Goal: Task Accomplishment & Management: Complete application form

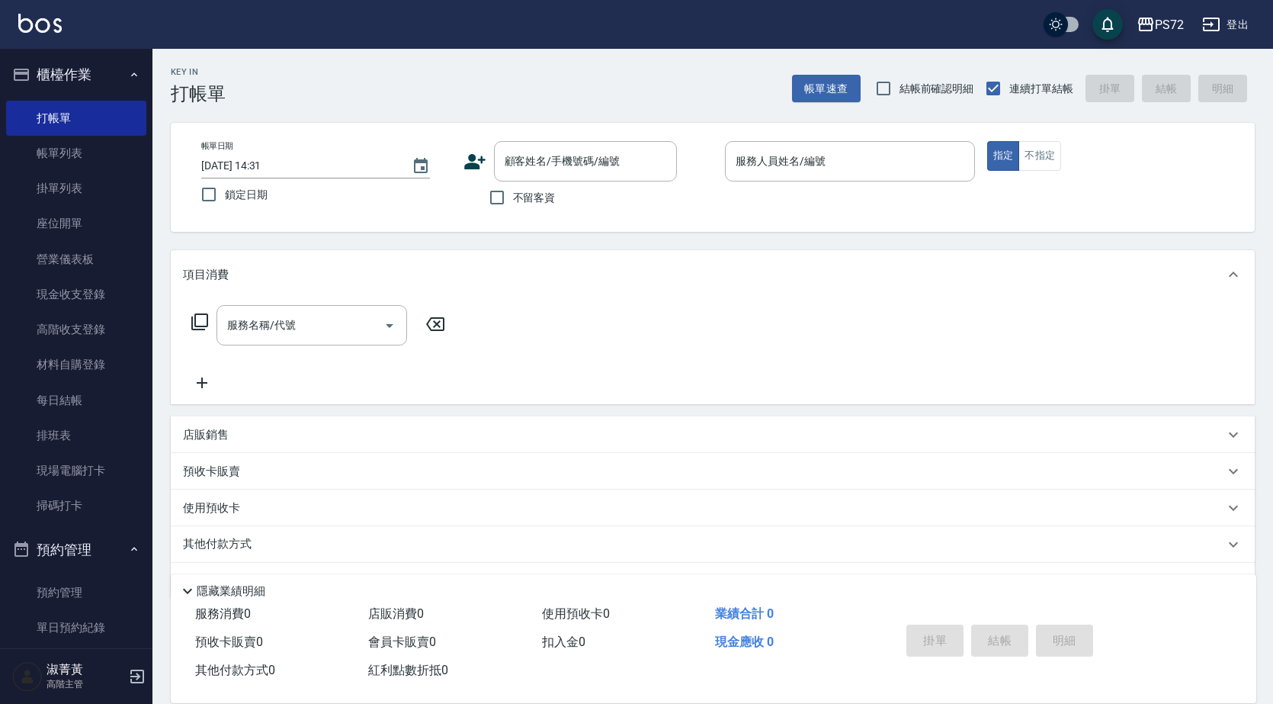
click at [555, 184] on label "不留客資" at bounding box center [518, 197] width 75 height 32
click at [513, 184] on input "不留客資" at bounding box center [497, 197] width 32 height 32
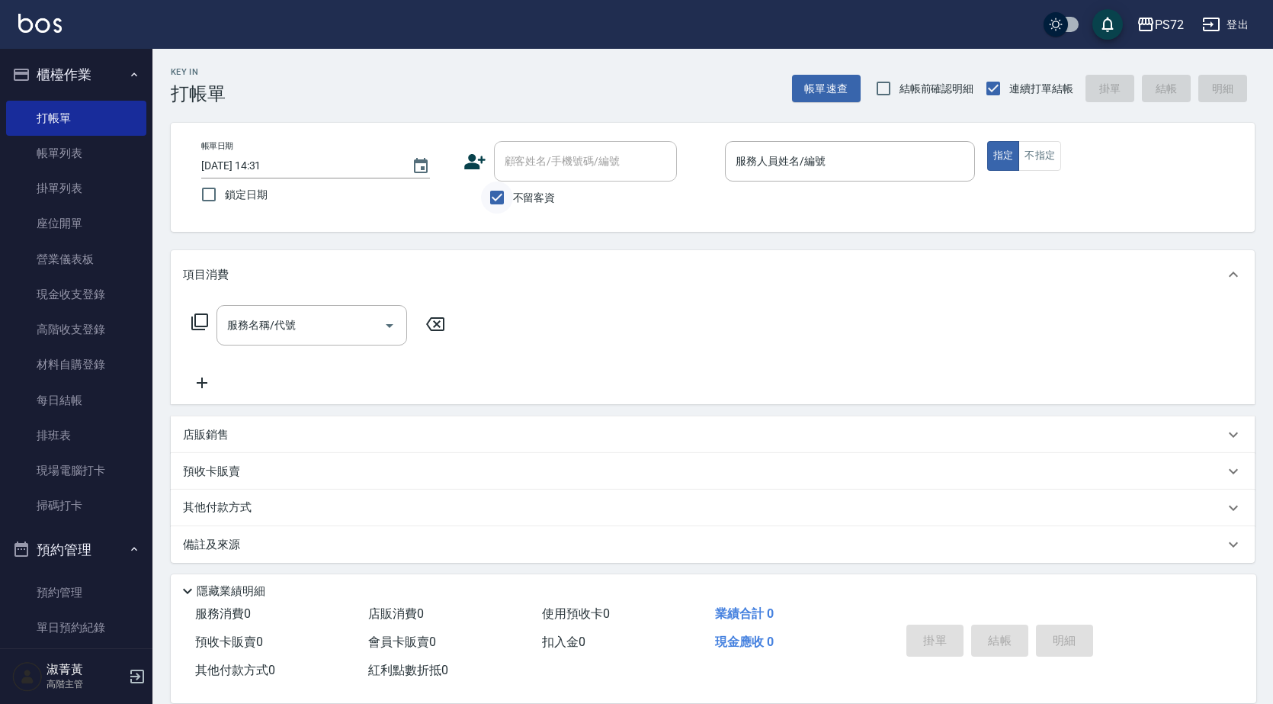
click at [502, 209] on input "不留客資" at bounding box center [497, 197] width 32 height 32
checkbox input "false"
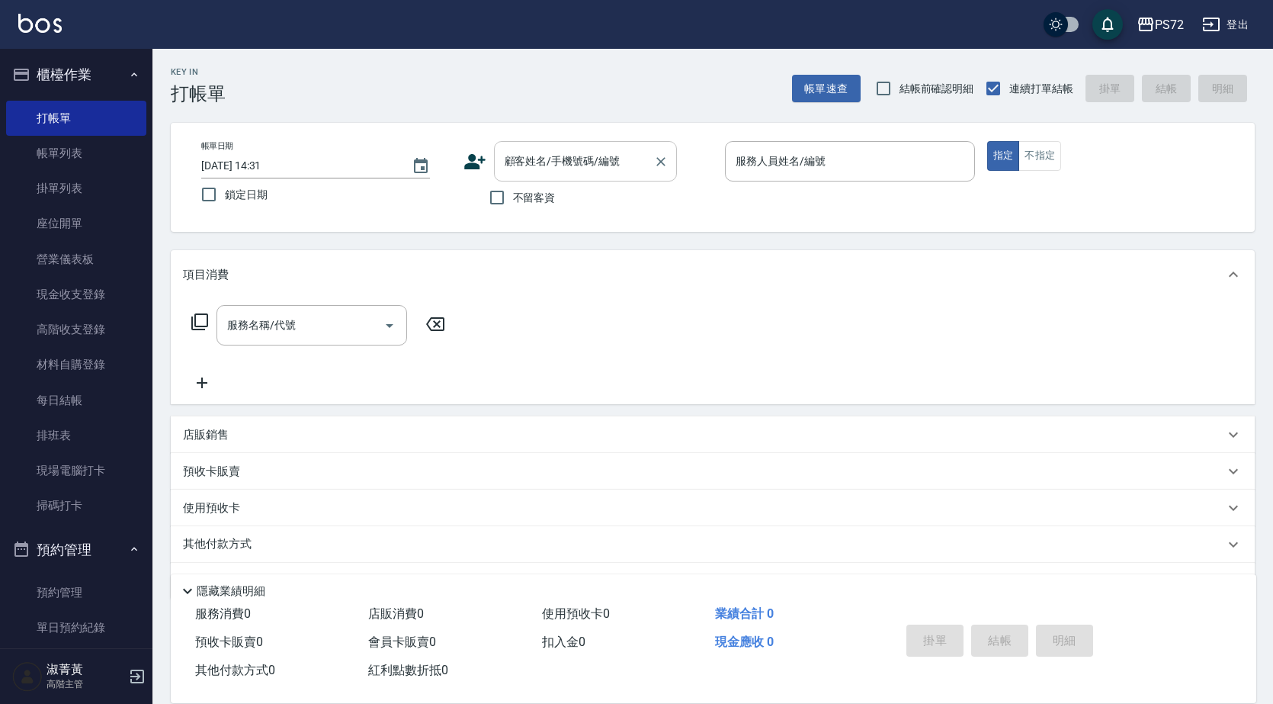
click at [567, 161] on div "顧客姓名/手機號碼/編號 顧客姓名/手機號碼/編號" at bounding box center [585, 161] width 183 height 40
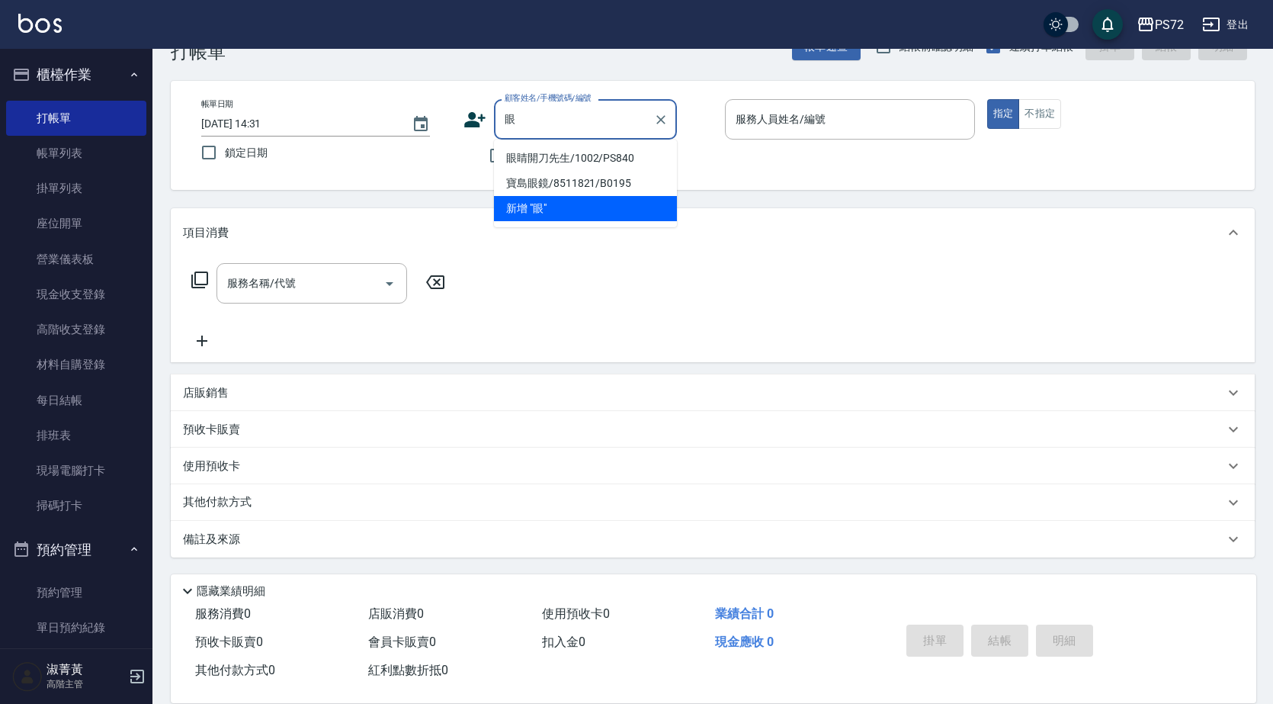
click at [640, 156] on li "眼睛開刀先生/1002/PS840" at bounding box center [585, 158] width 183 height 25
type input "眼睛開刀先生/1002/PS840"
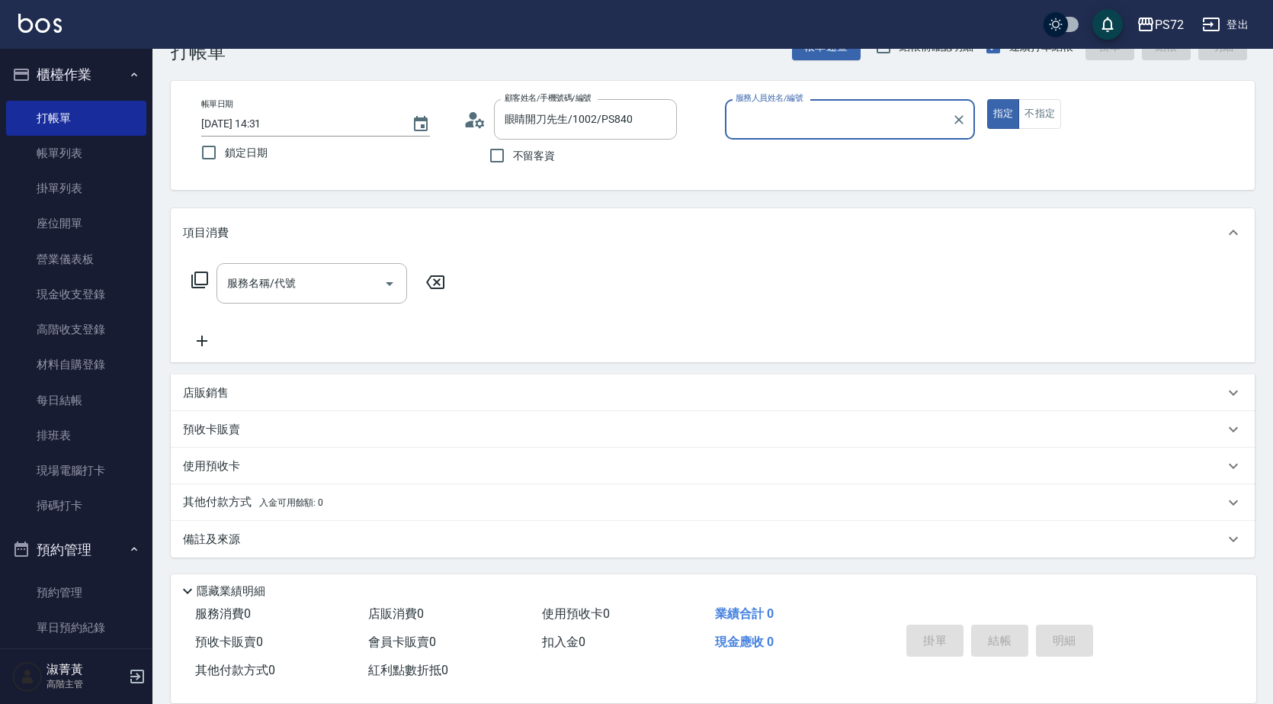
type input "[PERSON_NAME]-18"
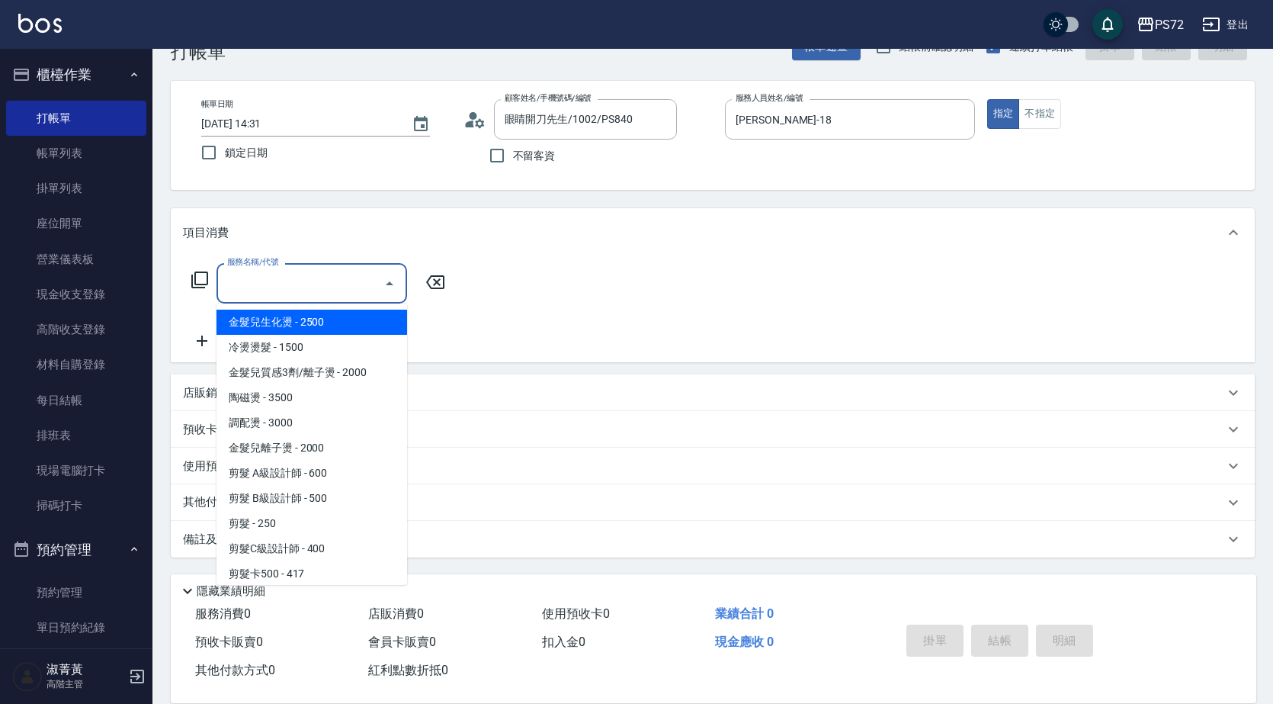
click at [303, 284] on input "服務名稱/代號" at bounding box center [300, 283] width 154 height 27
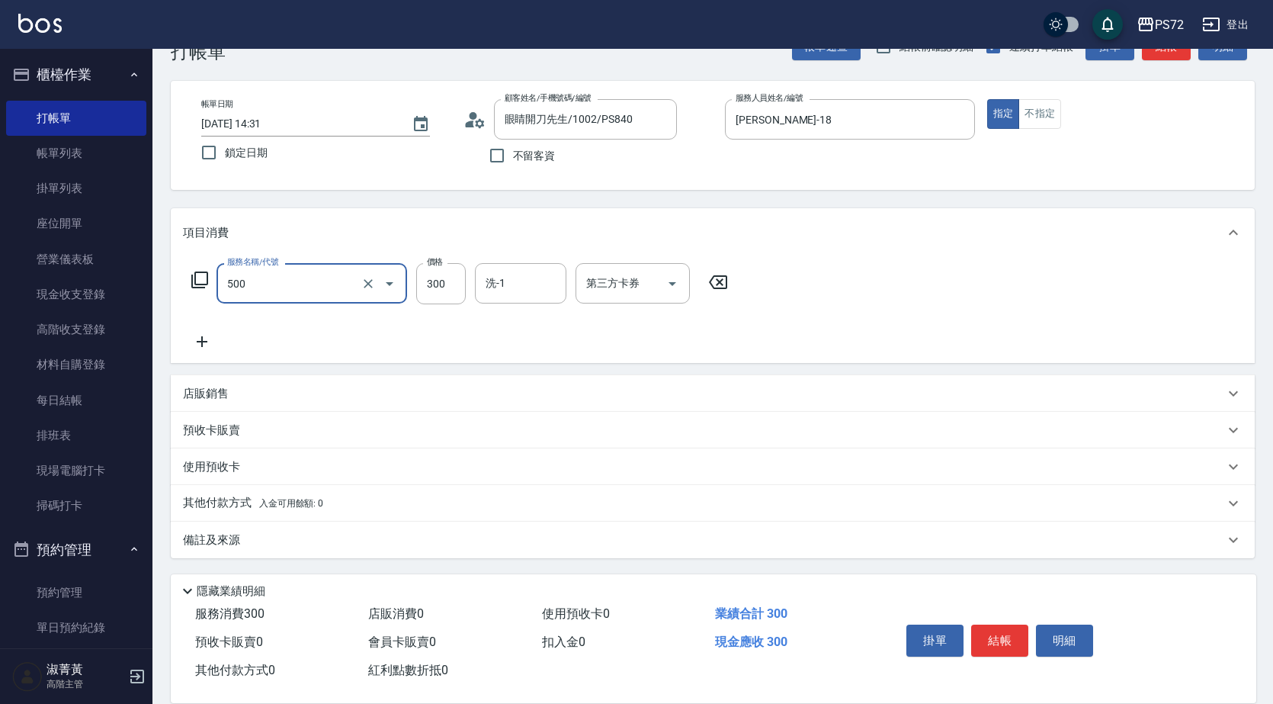
type input "洗髮(A級)(500)"
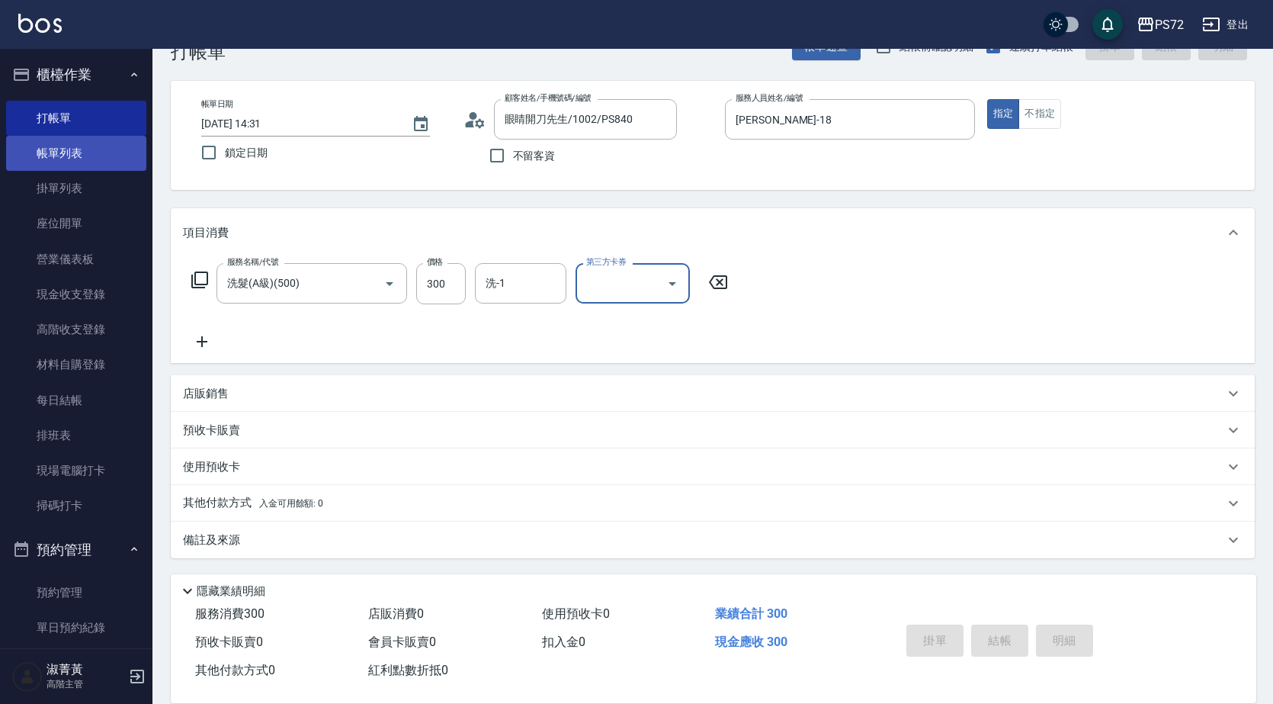
type input "[DATE] 15:42"
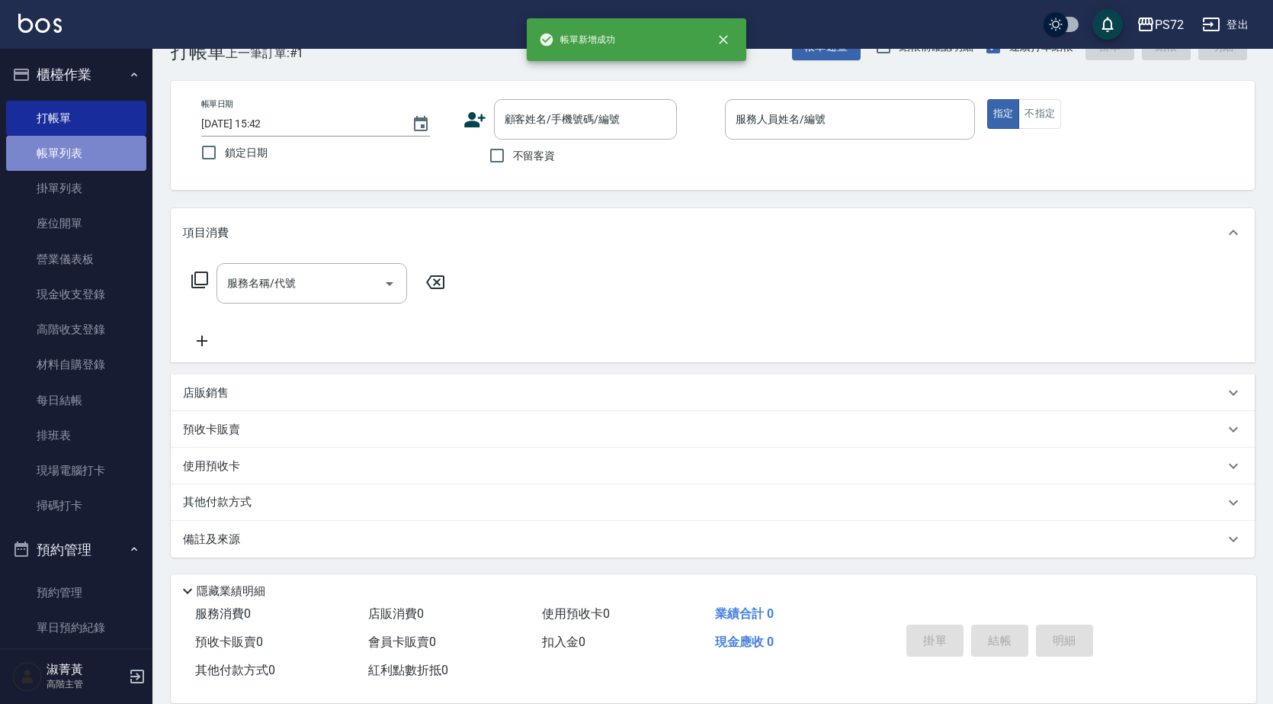
click at [82, 146] on link "帳單列表" at bounding box center [76, 153] width 140 height 35
